Goal: Information Seeking & Learning: Learn about a topic

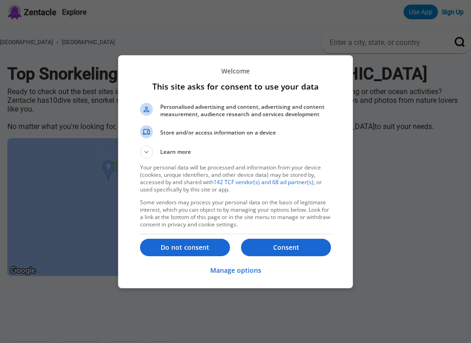
click at [240, 123] on li "Personalised advertising and content, advertising and content measurement, audi…" at bounding box center [235, 113] width 191 height 24
click at [179, 247] on p "Do not consent" at bounding box center [185, 247] width 90 height 9
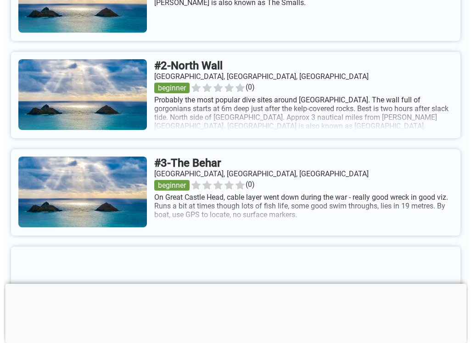
scroll to position [392, 0]
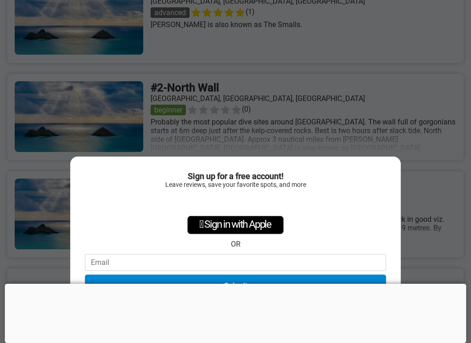
click at [417, 113] on div "Sign up for a free account! Leave reviews, save your favorite spots, and more …" at bounding box center [235, 171] width 471 height 343
click at [358, 84] on div "Sign up for a free account! Leave reviews, save your favorite spots, and more …" at bounding box center [235, 171] width 471 height 343
click at [232, 284] on div at bounding box center [236, 284] width 462 height 0
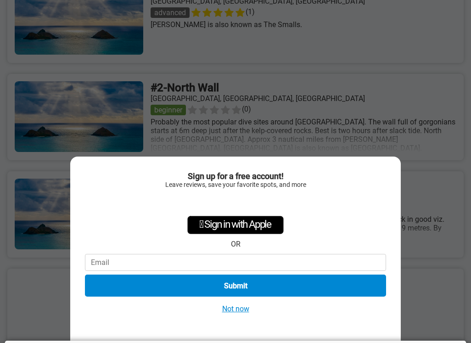
click at [240, 309] on button "Not now" at bounding box center [236, 309] width 33 height 10
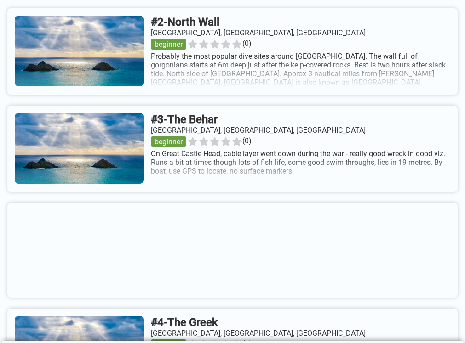
scroll to position [460, 0]
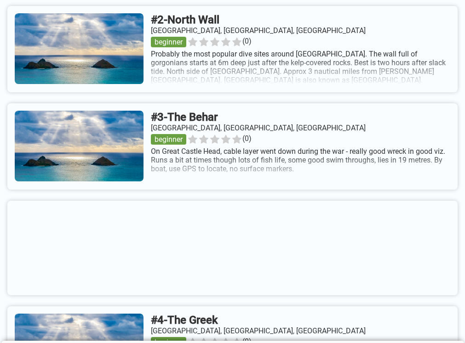
click at [270, 92] on link at bounding box center [232, 49] width 450 height 86
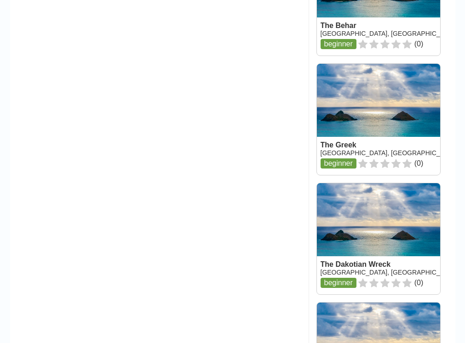
scroll to position [1195, 0]
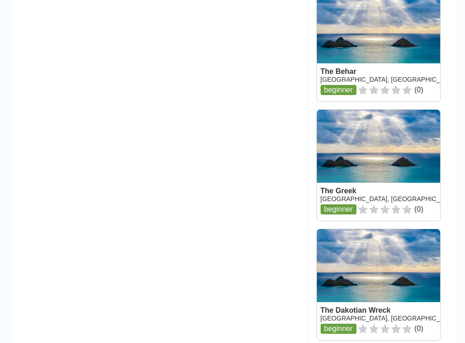
click at [338, 212] on link at bounding box center [378, 165] width 123 height 111
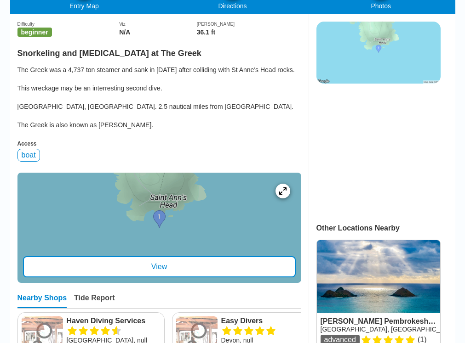
scroll to position [230, 0]
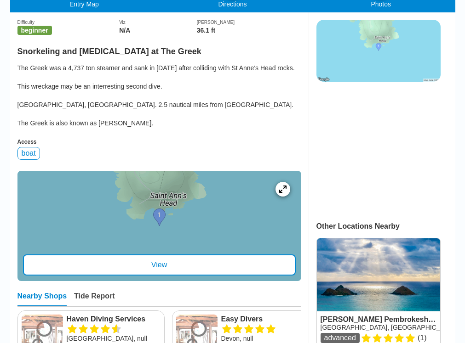
click at [154, 111] on div "The Greek was a 4,737 ton steamer and sank in [DATE] after colliding with St An…" at bounding box center [159, 95] width 284 height 64
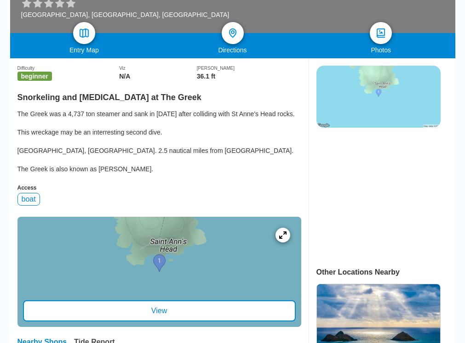
click at [159, 119] on div "The Greek was a 4,737 ton steamer and sank in [DATE] after colliding with St An…" at bounding box center [159, 141] width 284 height 64
click at [284, 239] on icon at bounding box center [282, 235] width 9 height 9
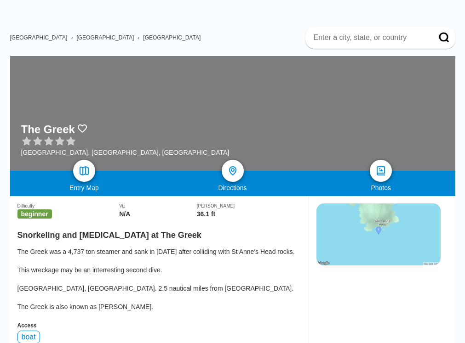
scroll to position [0, 0]
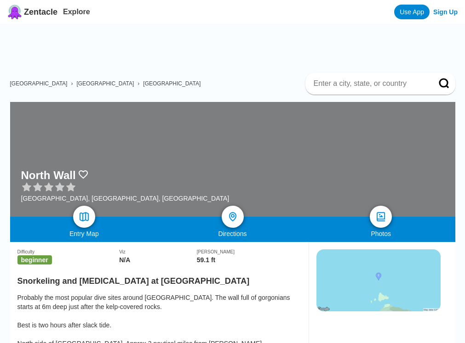
scroll to position [1195, 0]
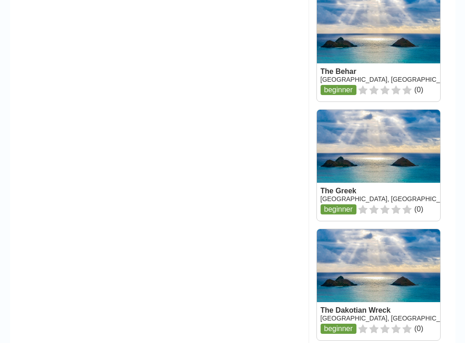
click at [343, 92] on link at bounding box center [378, 45] width 123 height 111
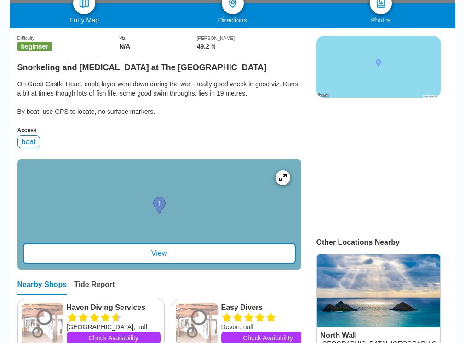
scroll to position [230, 0]
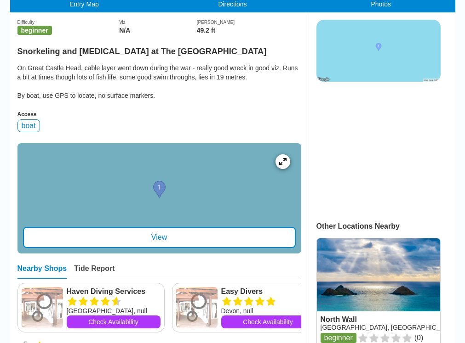
click at [171, 81] on div "On Great Castle Head, cable layer went down during the war - really good wreck …" at bounding box center [159, 81] width 284 height 37
click at [161, 78] on div "On Great Castle Head, cable layer went down during the war - really good wreck …" at bounding box center [159, 81] width 284 height 37
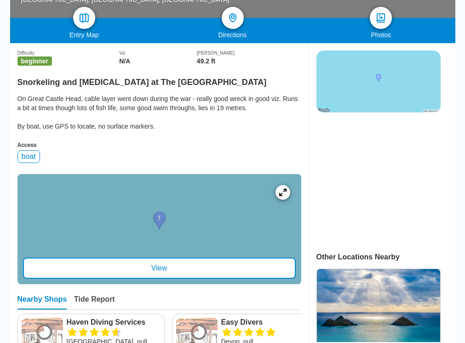
scroll to position [138, 0]
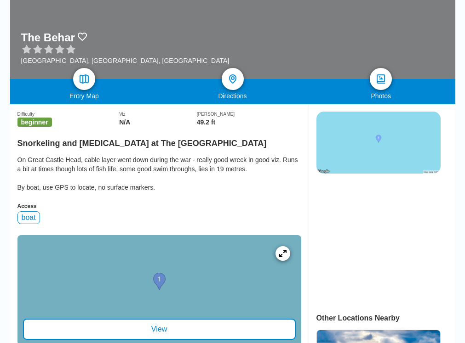
click at [169, 109] on div "Difficulty beginner Viz N/A Max Depth 49.2 ft" at bounding box center [159, 115] width 284 height 22
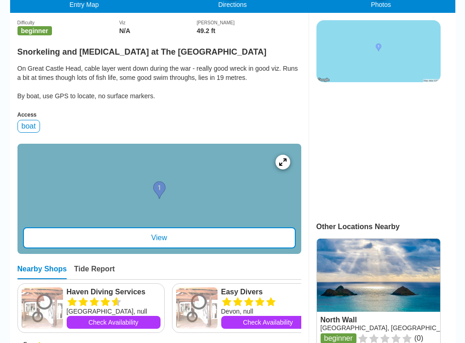
scroll to position [230, 0]
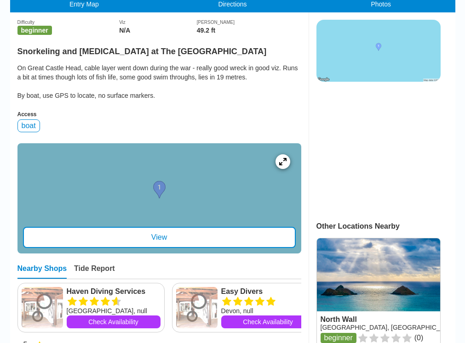
click at [177, 83] on div "On Great Castle Head, cable layer went down during the war - really good wreck …" at bounding box center [159, 81] width 284 height 37
click at [179, 16] on div "Difficulty beginner Viz N/A Max Depth 49.2 ft" at bounding box center [159, 23] width 284 height 22
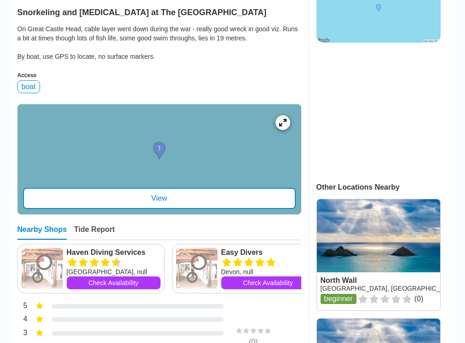
scroll to position [322, 0]
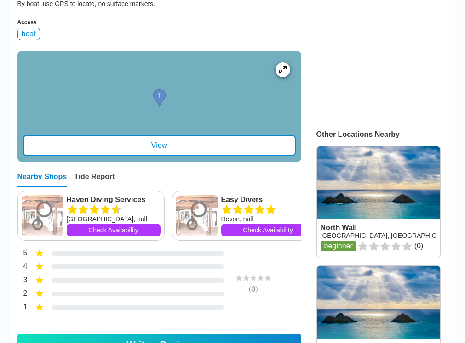
click at [165, 156] on div "View" at bounding box center [159, 145] width 273 height 21
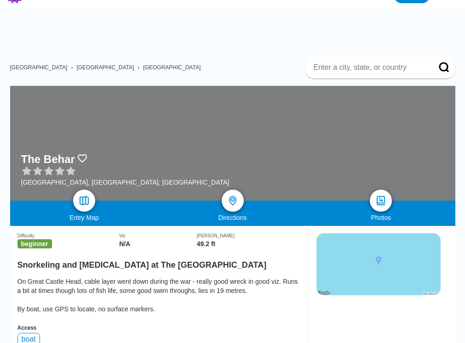
scroll to position [0, 0]
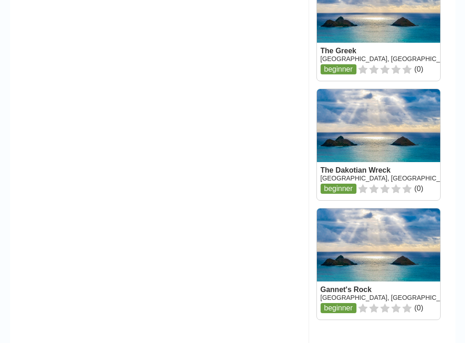
scroll to position [1379, 0]
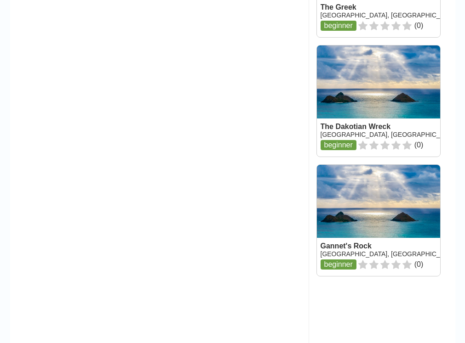
click at [378, 149] on link at bounding box center [378, 100] width 123 height 111
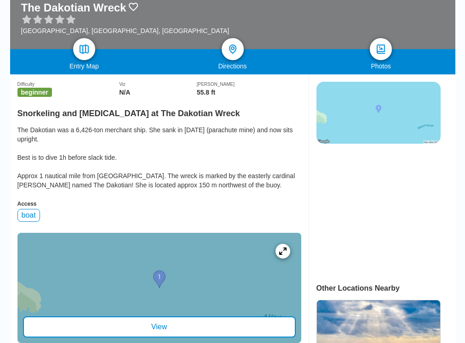
scroll to position [184, 0]
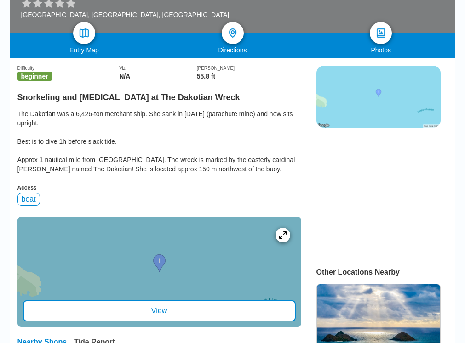
click at [152, 118] on div "The Dakotian was a 6,426-ton merchant ship. She sank in [DATE] (parachute mine)…" at bounding box center [159, 141] width 284 height 64
click at [151, 118] on div "The Dakotian was a 6,426-ton merchant ship. She sank in [DATE] (parachute mine)…" at bounding box center [159, 141] width 284 height 64
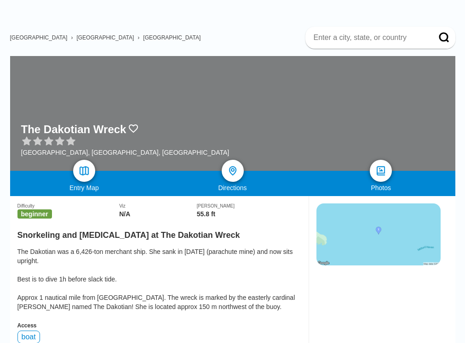
scroll to position [0, 0]
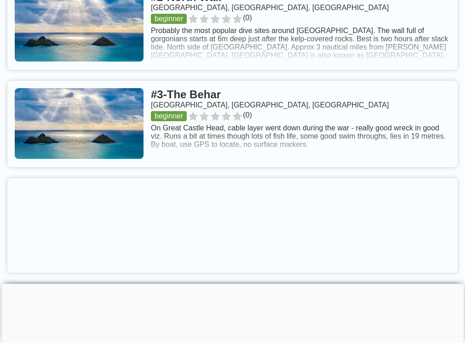
scroll to position [506, 0]
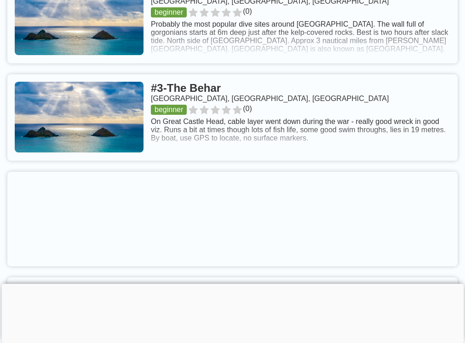
click at [270, 158] on link at bounding box center [232, 117] width 450 height 86
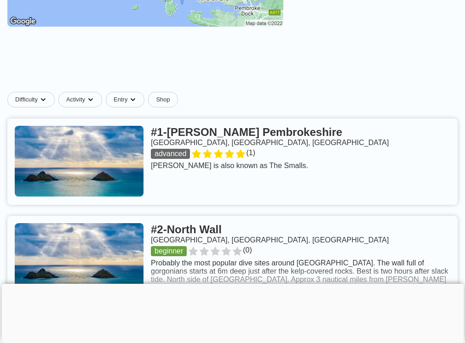
scroll to position [322, 0]
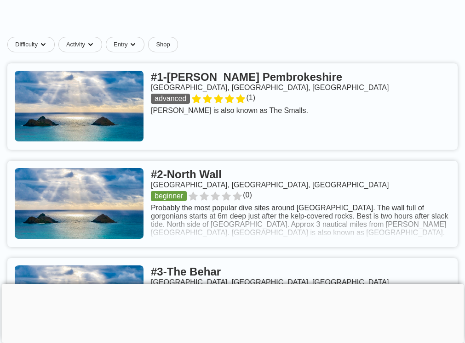
click at [229, 106] on link at bounding box center [232, 106] width 450 height 86
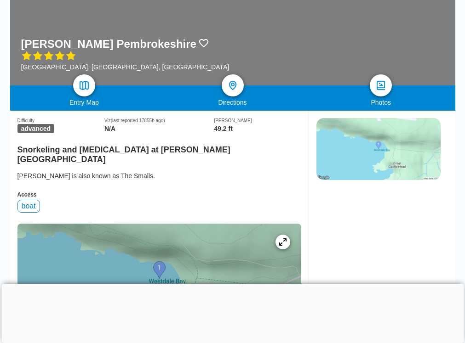
scroll to position [230, 0]
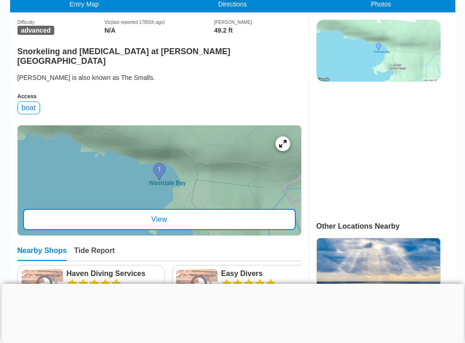
click at [398, 65] on img at bounding box center [378, 51] width 124 height 62
click at [172, 82] on div "[PERSON_NAME] is also known as The Smalls." at bounding box center [159, 77] width 284 height 9
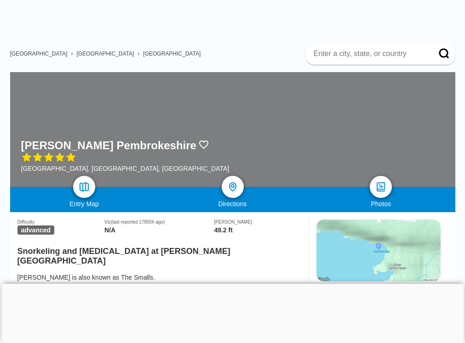
scroll to position [46, 0]
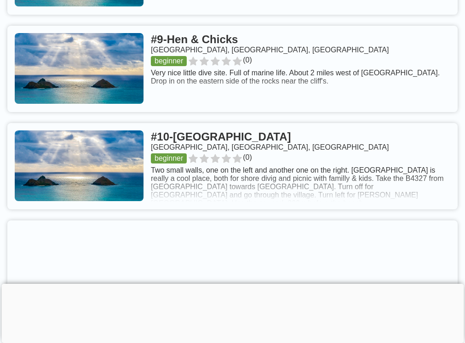
scroll to position [1241, 0]
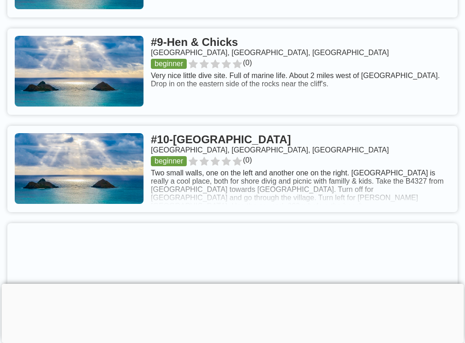
click at [260, 90] on link at bounding box center [232, 71] width 450 height 86
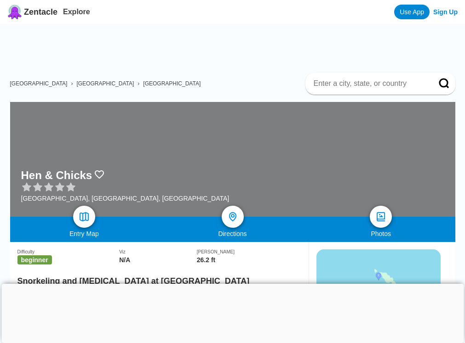
click at [206, 74] on div "[GEOGRAPHIC_DATA] › [GEOGRAPHIC_DATA] › [GEOGRAPHIC_DATA]" at bounding box center [232, 84] width 445 height 22
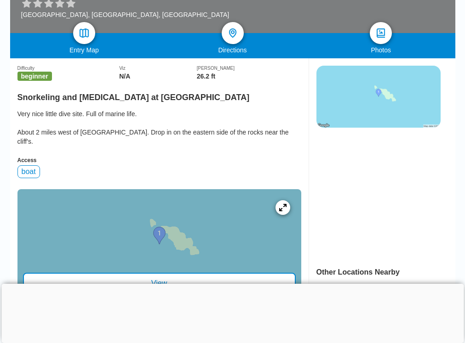
scroll to position [230, 0]
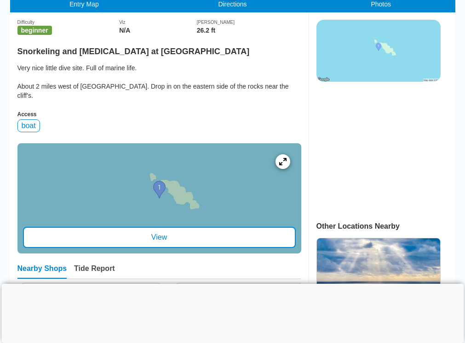
click at [156, 73] on div "Very nice little dive site. Full of marine life. About 2 miles west of [GEOGRAP…" at bounding box center [159, 81] width 284 height 37
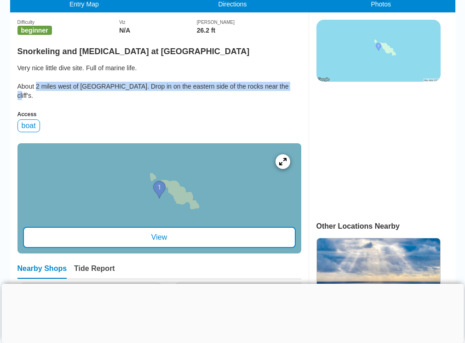
drag, startPoint x: 37, startPoint y: 91, endPoint x: 270, endPoint y: 86, distance: 233.0
click at [270, 86] on div "Very nice little dive site. Full of marine life. About 2 miles west of [GEOGRAP…" at bounding box center [159, 81] width 284 height 37
copy div "2 miles west of [GEOGRAPHIC_DATA]. Drop in on the eastern side of the rocks nea…"
